Goal: Navigation & Orientation: Understand site structure

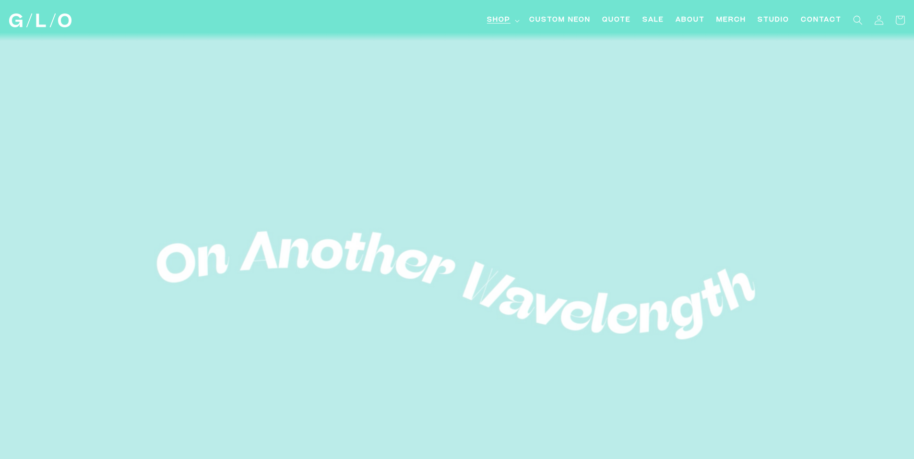
click at [499, 20] on span "Shop" at bounding box center [499, 20] width 24 height 10
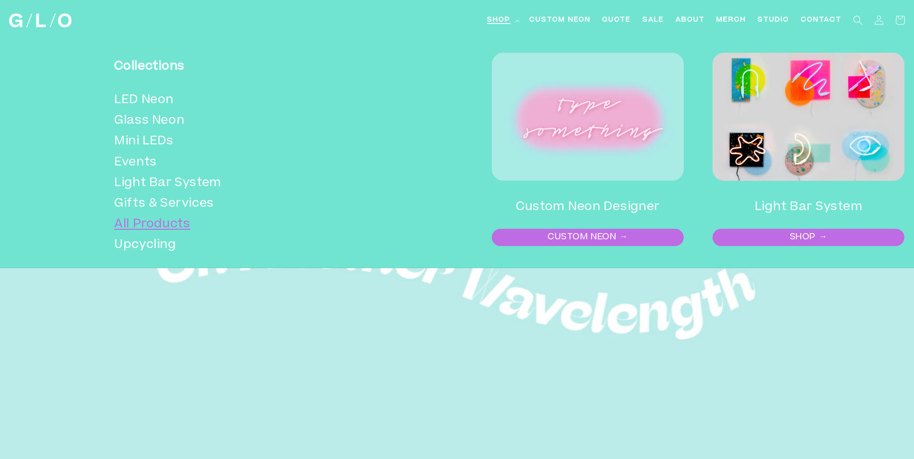
click at [160, 219] on link "All Products" at bounding box center [241, 225] width 254 height 21
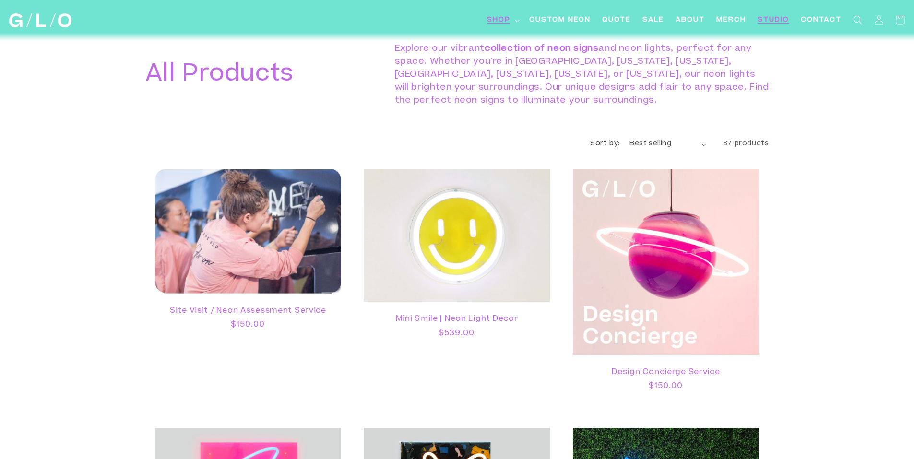
click at [770, 18] on span "Studio" at bounding box center [774, 20] width 32 height 10
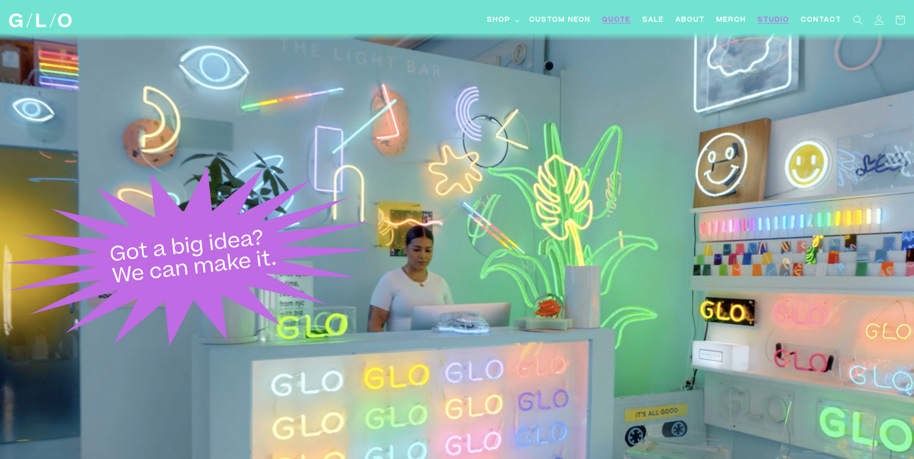
click at [618, 17] on span "Quote" at bounding box center [616, 20] width 29 height 10
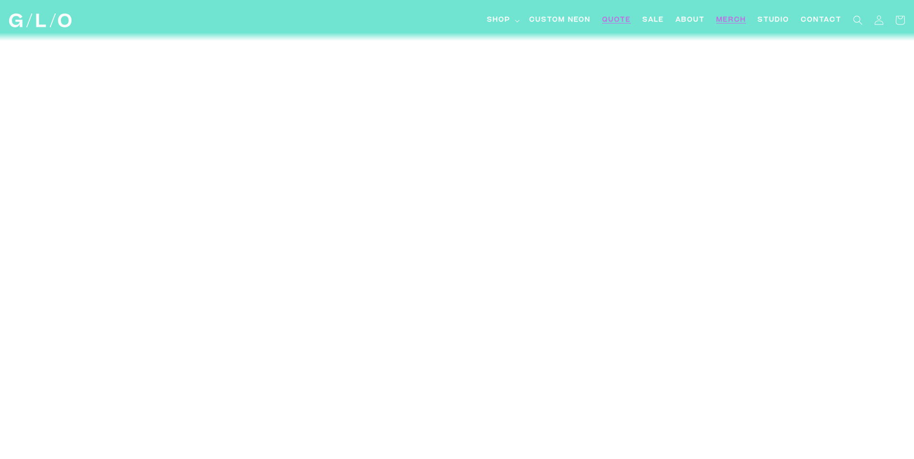
click at [726, 19] on span "Merch" at bounding box center [732, 20] width 30 height 10
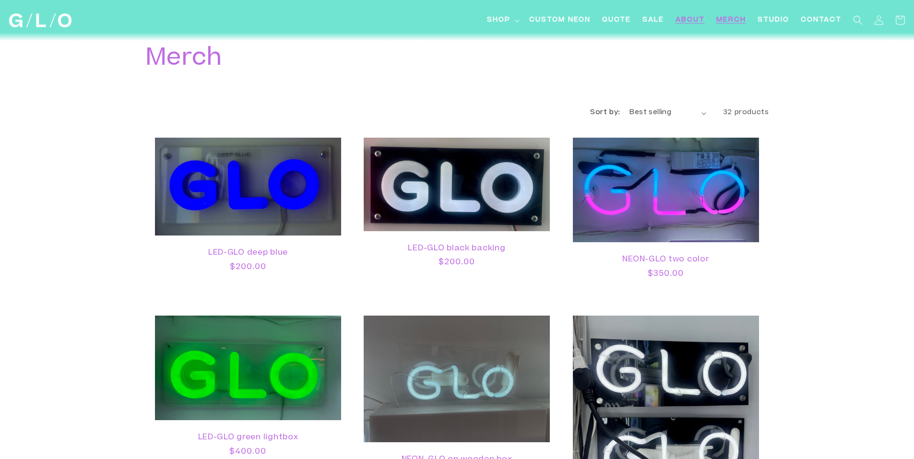
click at [684, 16] on span "About" at bounding box center [690, 20] width 29 height 10
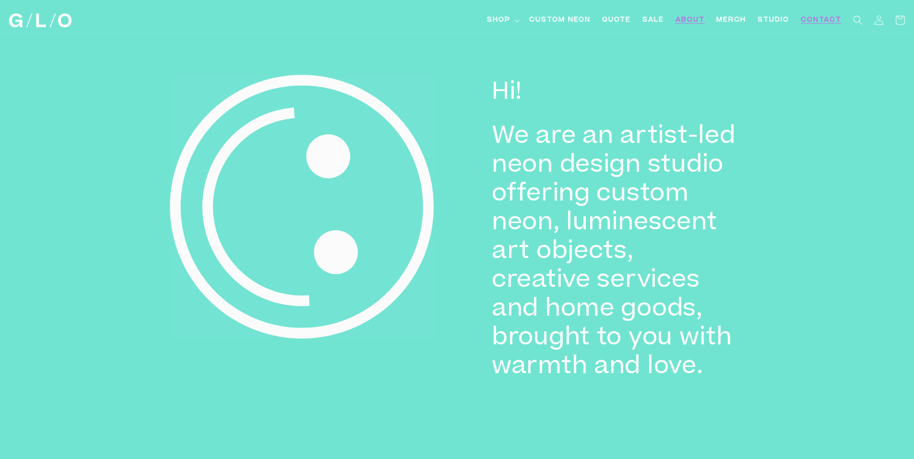
click at [818, 25] on span "Contact" at bounding box center [821, 20] width 41 height 10
